Goal: Task Accomplishment & Management: Manage account settings

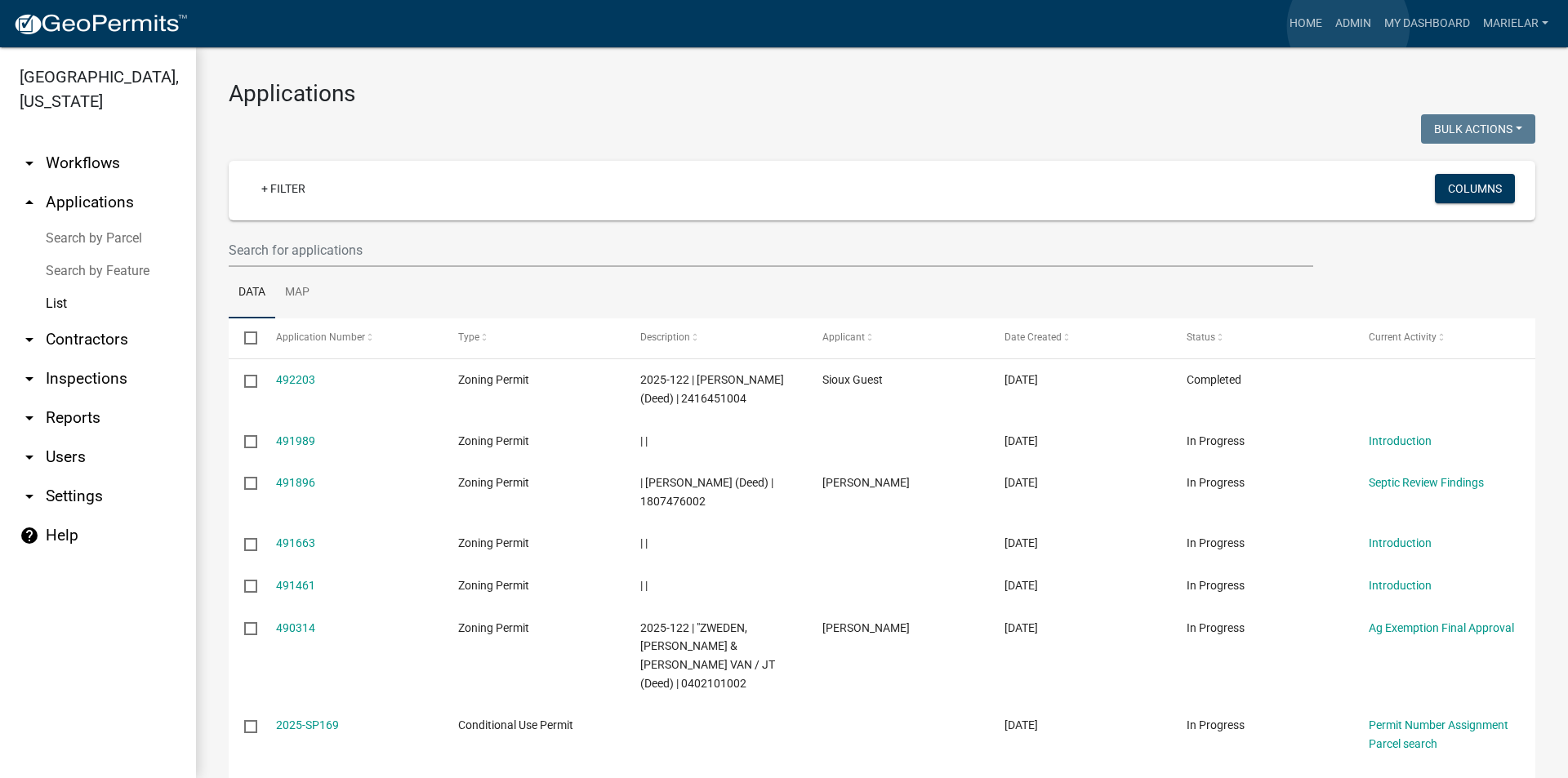
click at [1349, 26] on link "Admin" at bounding box center [1354, 23] width 49 height 31
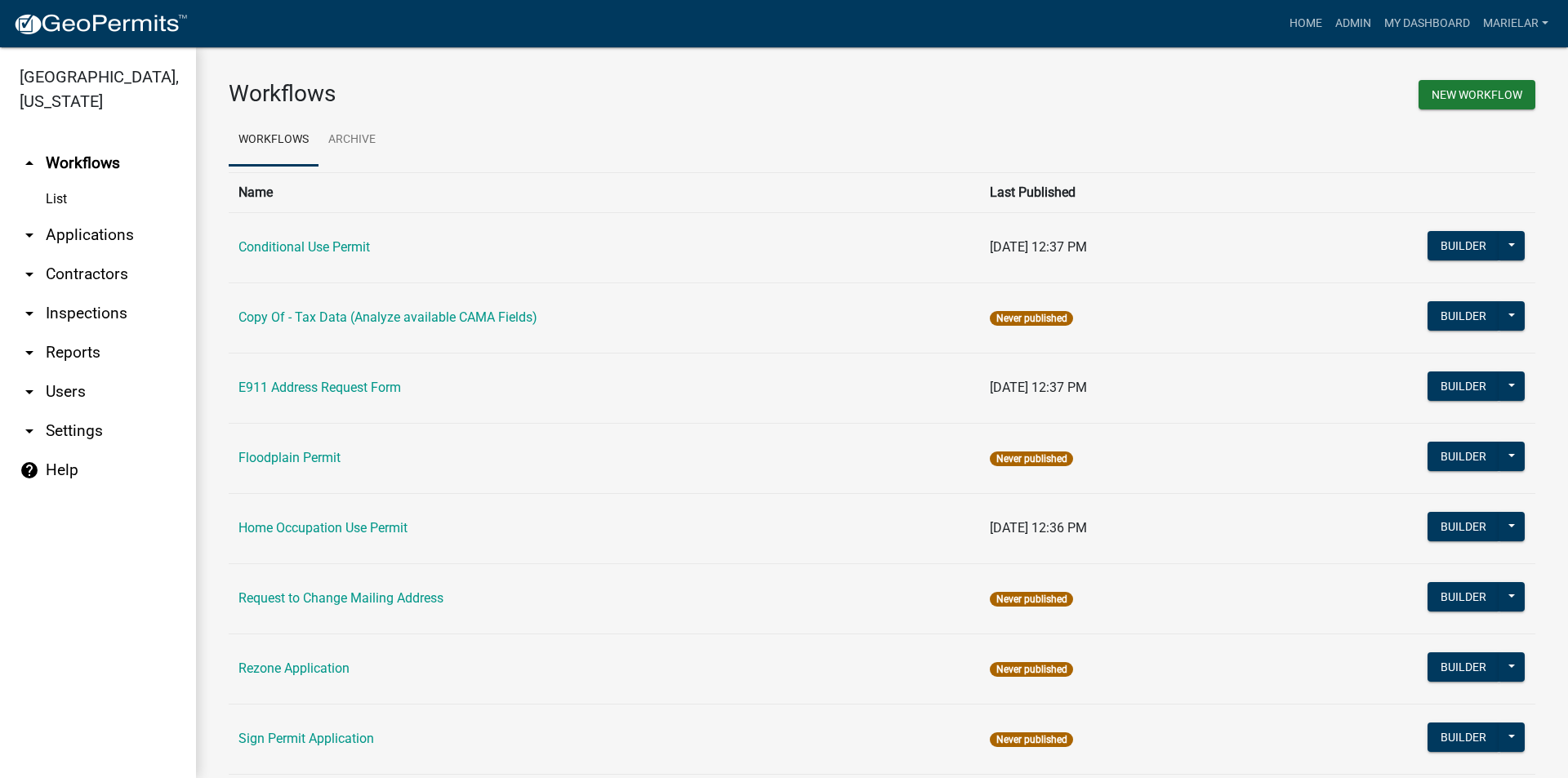
click at [39, 215] on link "arrow_drop_down Applications" at bounding box center [98, 235] width 196 height 39
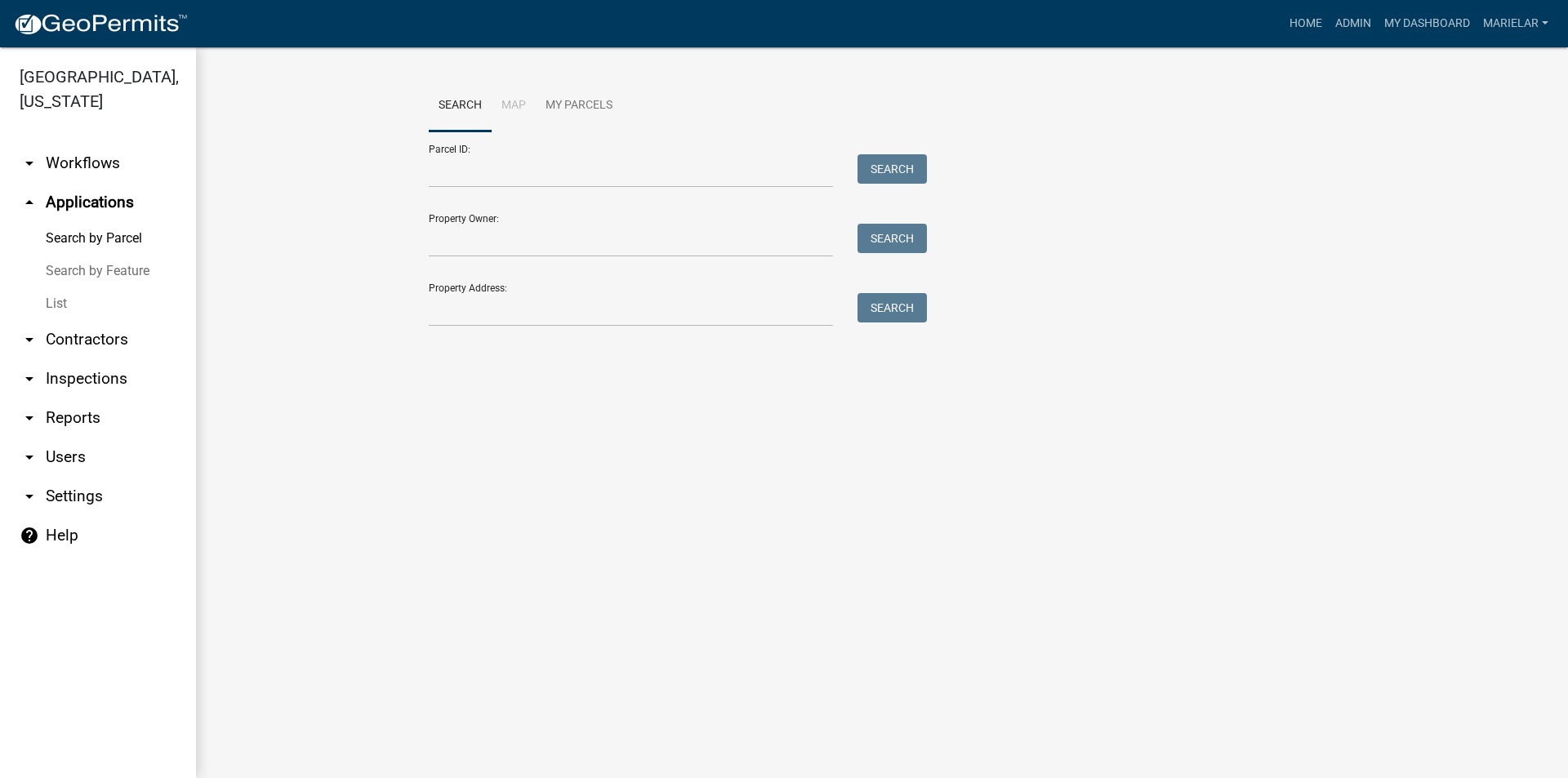
click at [51, 287] on link "List" at bounding box center [98, 303] width 196 height 33
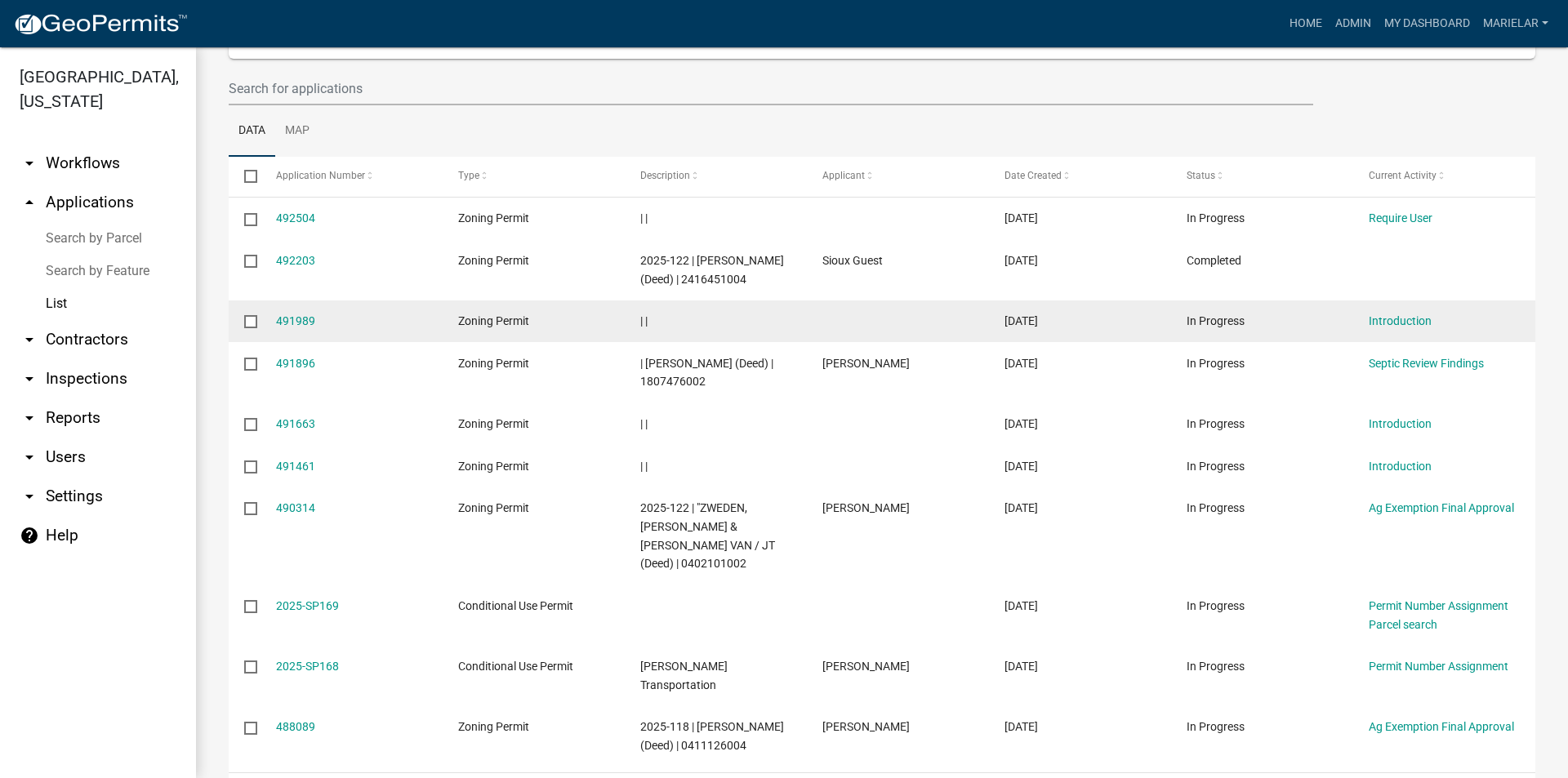
scroll to position [163, 0]
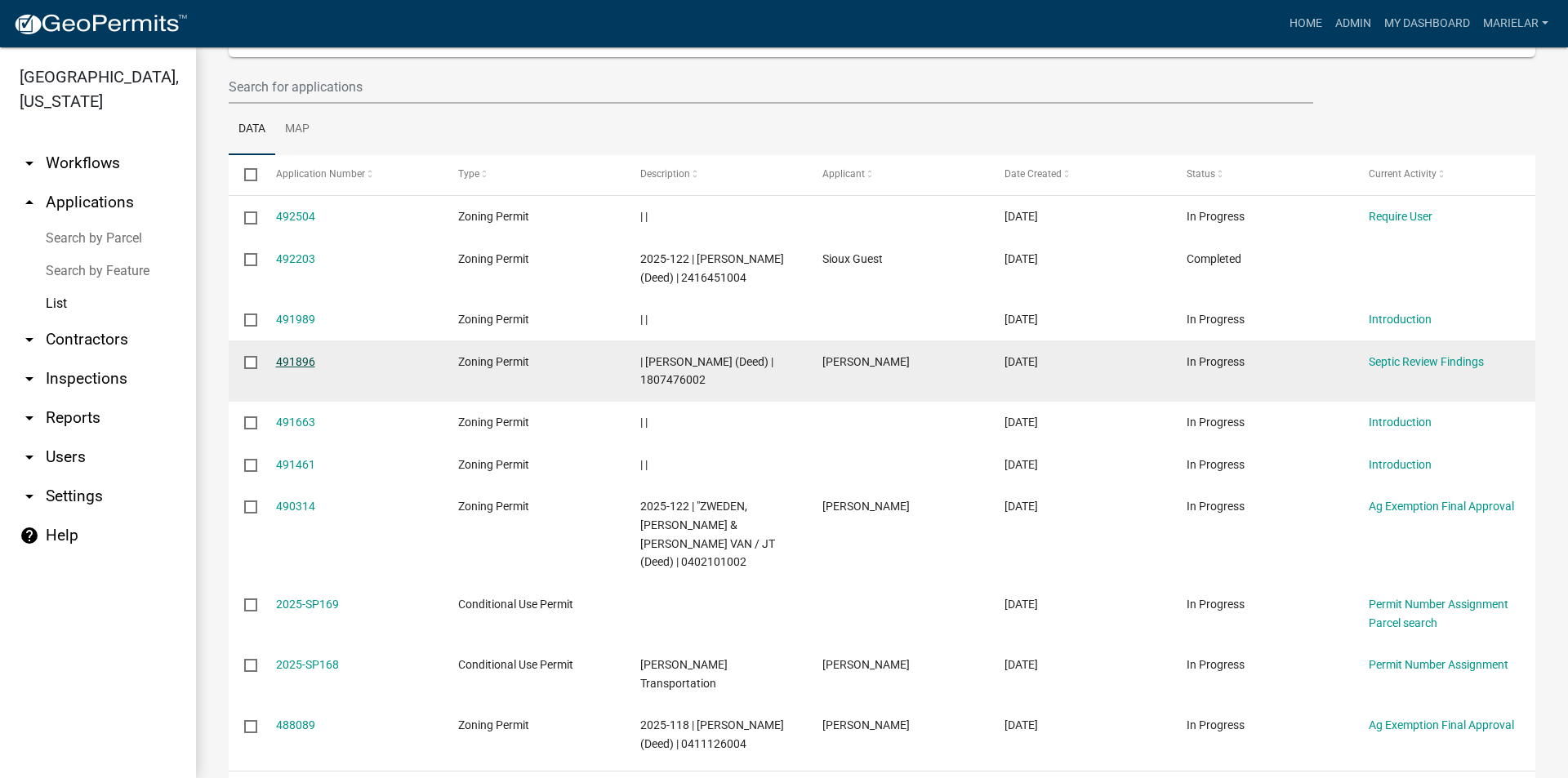
click at [298, 368] on link "491896" at bounding box center [296, 362] width 39 height 13
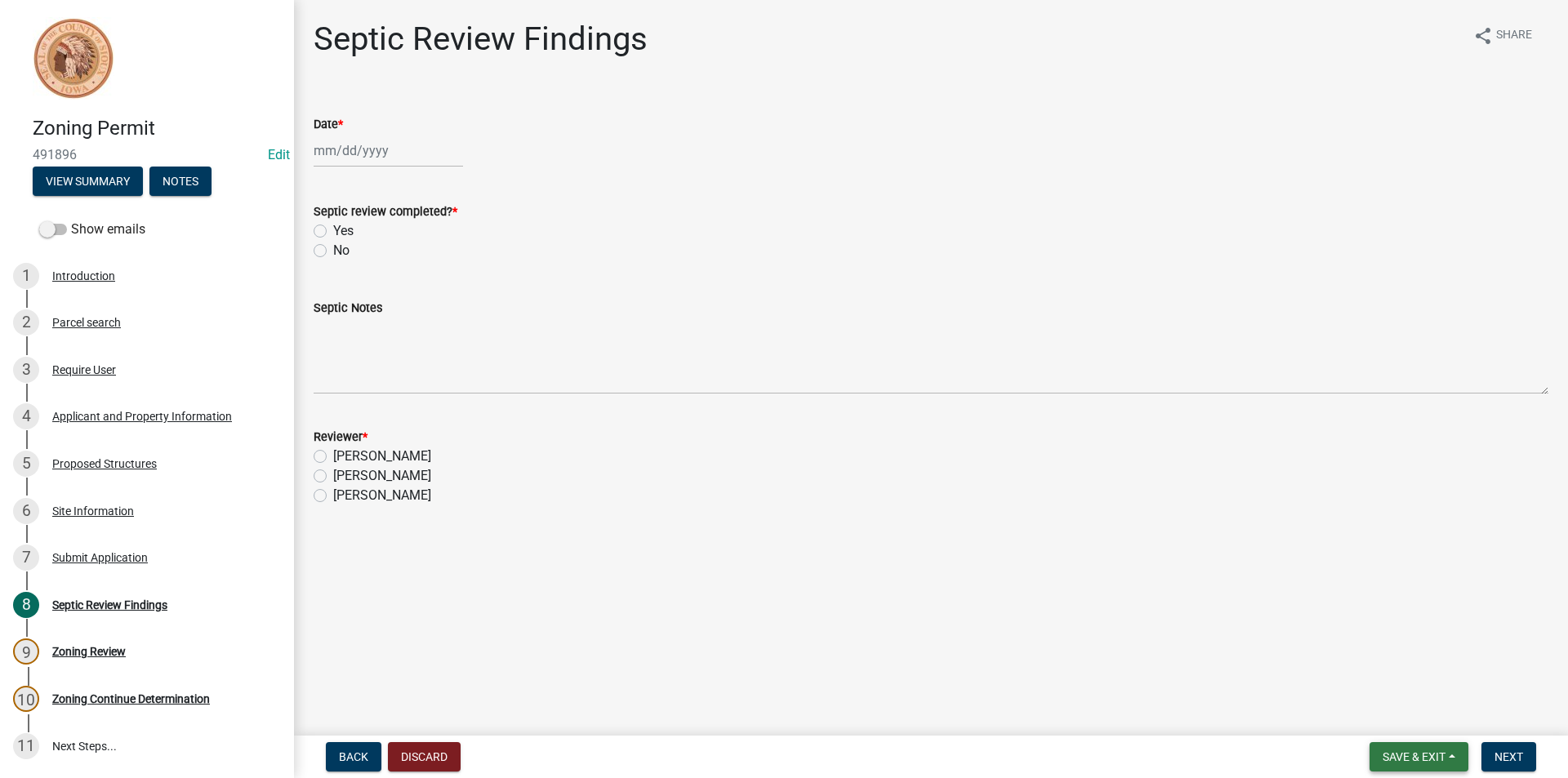
click at [1408, 756] on span "Save & Exit" at bounding box center [1413, 757] width 62 height 13
click at [1382, 716] on button "Save & Exit" at bounding box center [1403, 715] width 131 height 39
